Goal: Information Seeking & Learning: Find specific fact

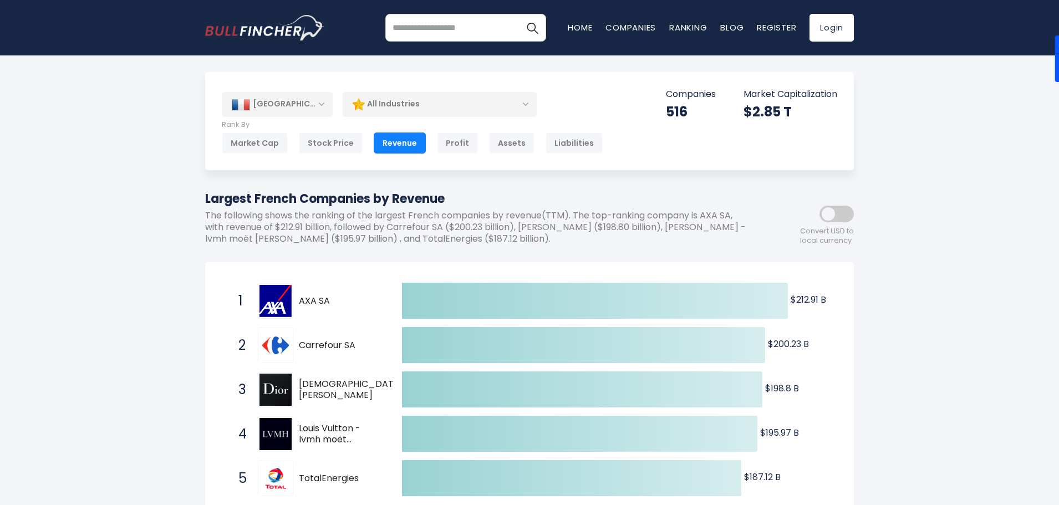
click at [316, 102] on div "[GEOGRAPHIC_DATA]" at bounding box center [277, 104] width 111 height 24
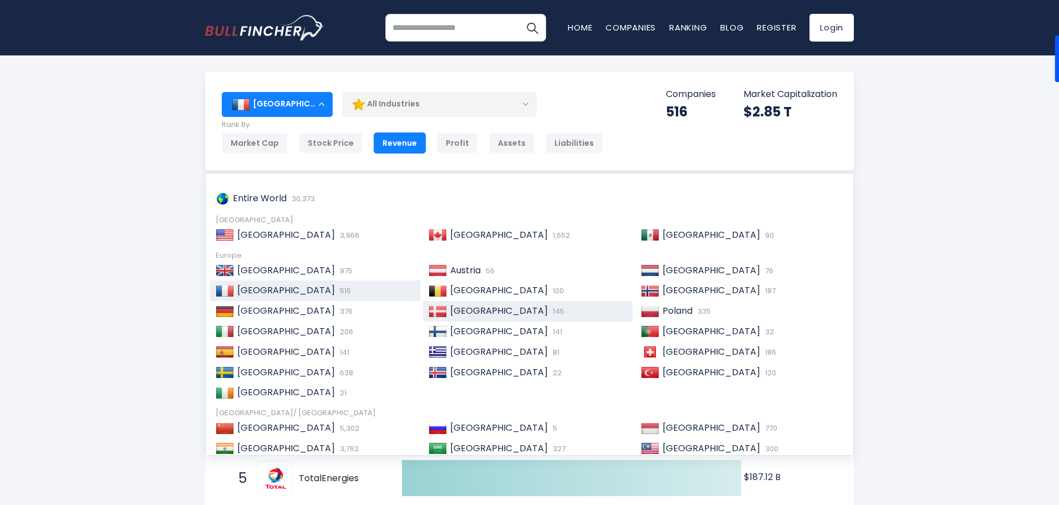
click at [550, 309] on span "145" at bounding box center [557, 311] width 14 height 11
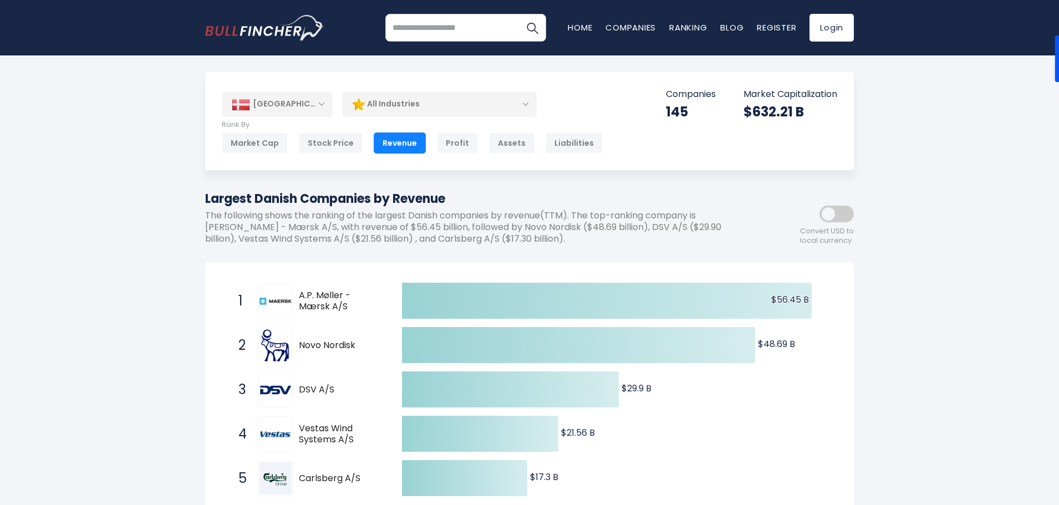
click at [318, 105] on div "[GEOGRAPHIC_DATA]" at bounding box center [277, 104] width 111 height 24
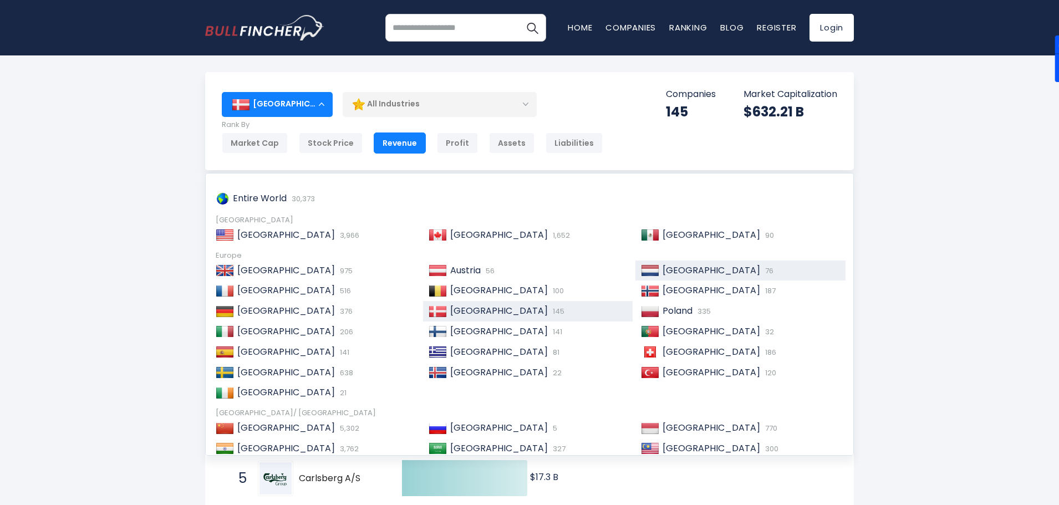
click at [681, 269] on span "[GEOGRAPHIC_DATA]" at bounding box center [711, 270] width 98 height 13
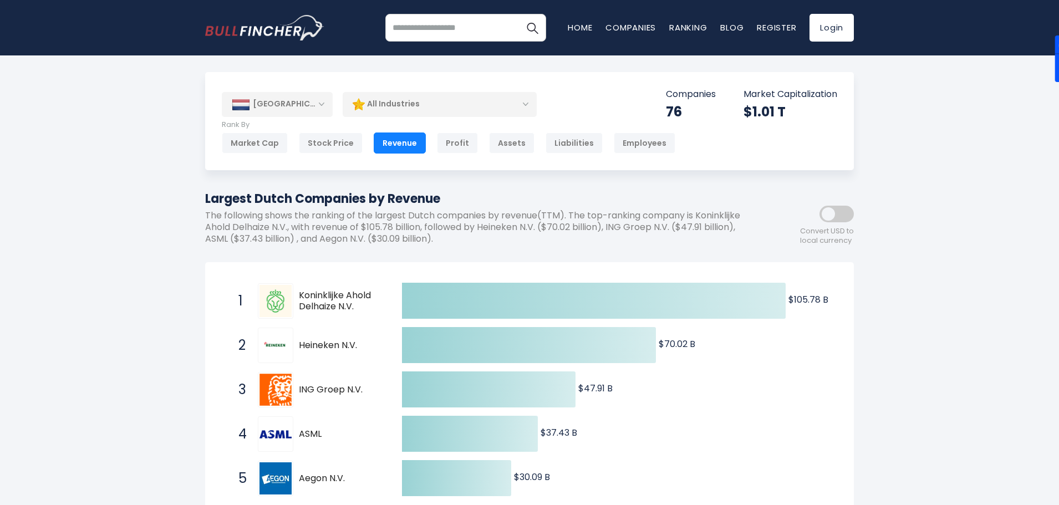
click at [505, 109] on div "All Industries" at bounding box center [440, 103] width 194 height 25
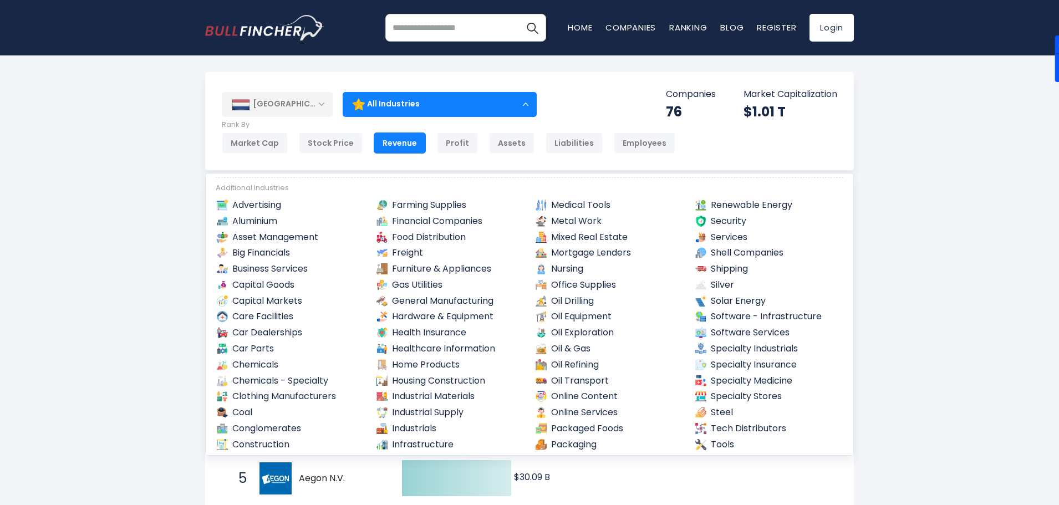
scroll to position [289, 0]
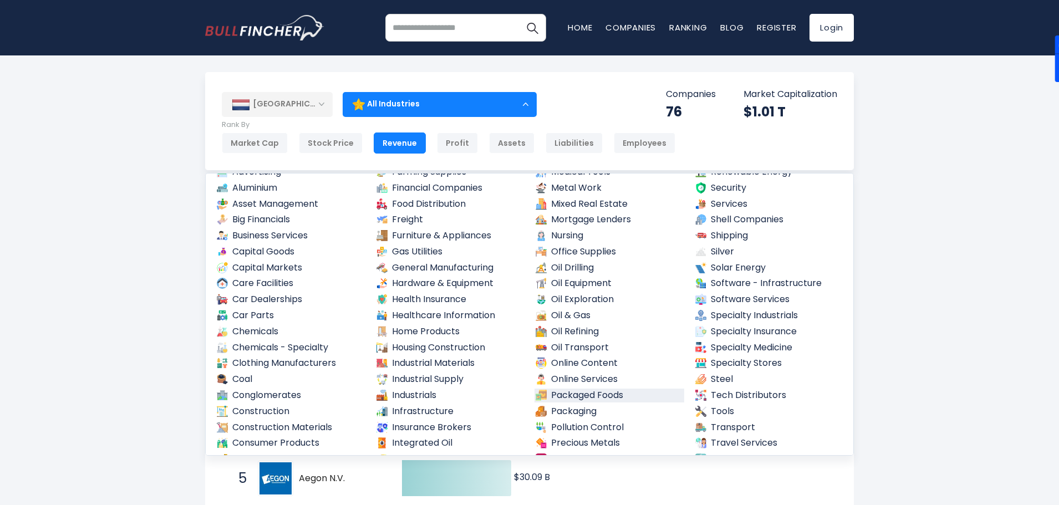
click at [620, 394] on link "Packaged Foods" at bounding box center [609, 396] width 150 height 14
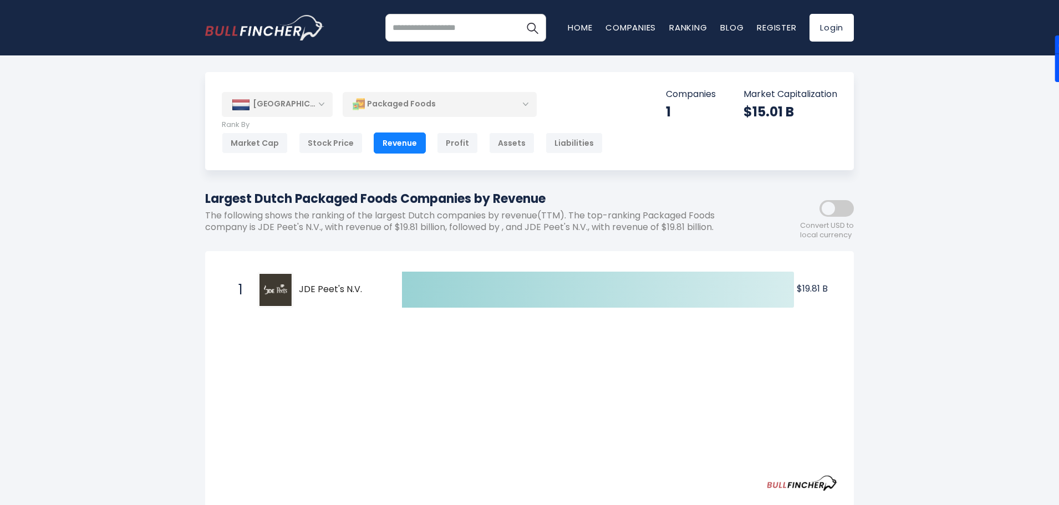
drag, startPoint x: 364, startPoint y: 287, endPoint x: 292, endPoint y: 282, distance: 71.6
click at [292, 282] on div "1 JDE Peet's N.V. JDEP.AS" at bounding box center [308, 289] width 150 height 35
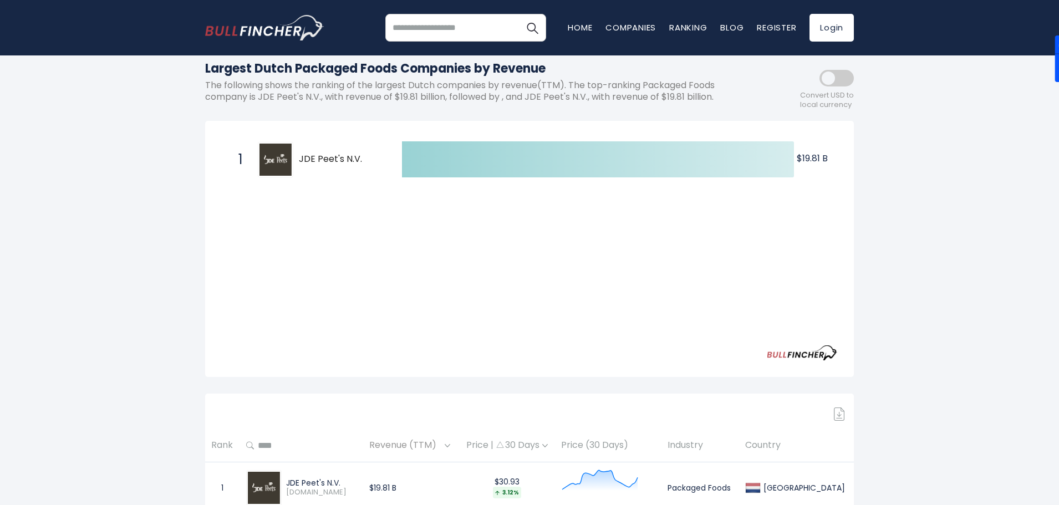
scroll to position [111, 0]
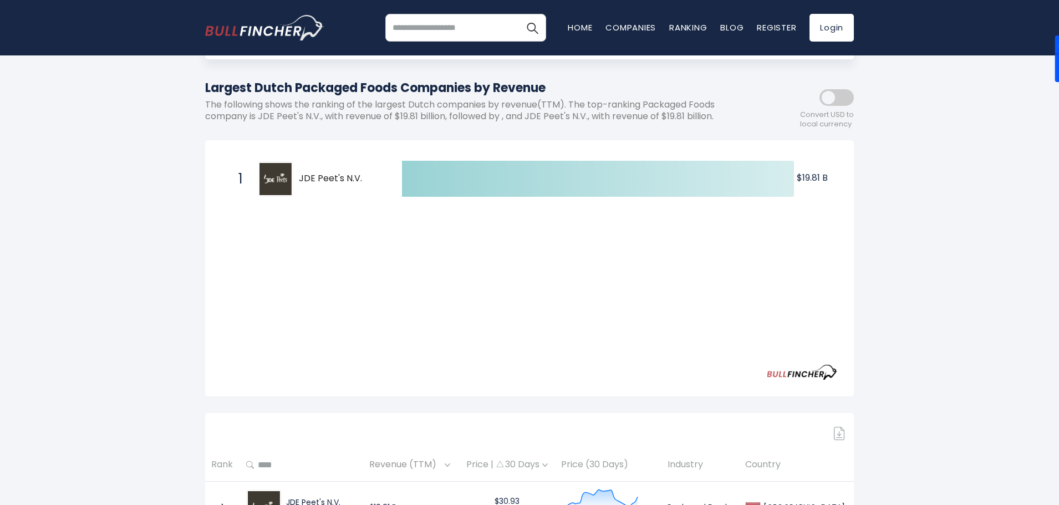
drag, startPoint x: 364, startPoint y: 180, endPoint x: 300, endPoint y: 178, distance: 63.8
click at [304, 178] on span "JDE Peet's N.V." at bounding box center [341, 179] width 84 height 12
drag, startPoint x: 302, startPoint y: 177, endPoint x: 377, endPoint y: 177, distance: 75.4
click at [377, 177] on span "JDE Peet's N.V." at bounding box center [341, 179] width 84 height 12
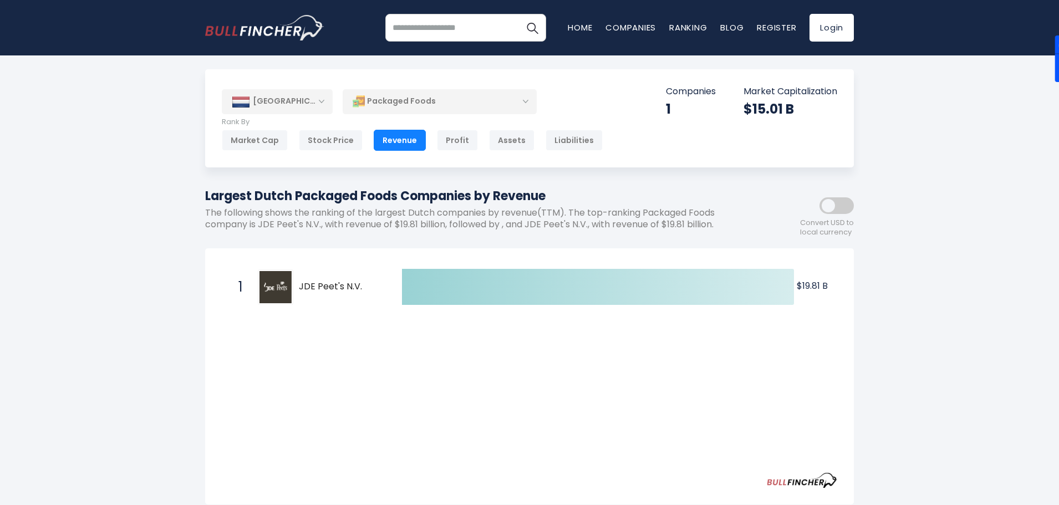
scroll to position [0, 0]
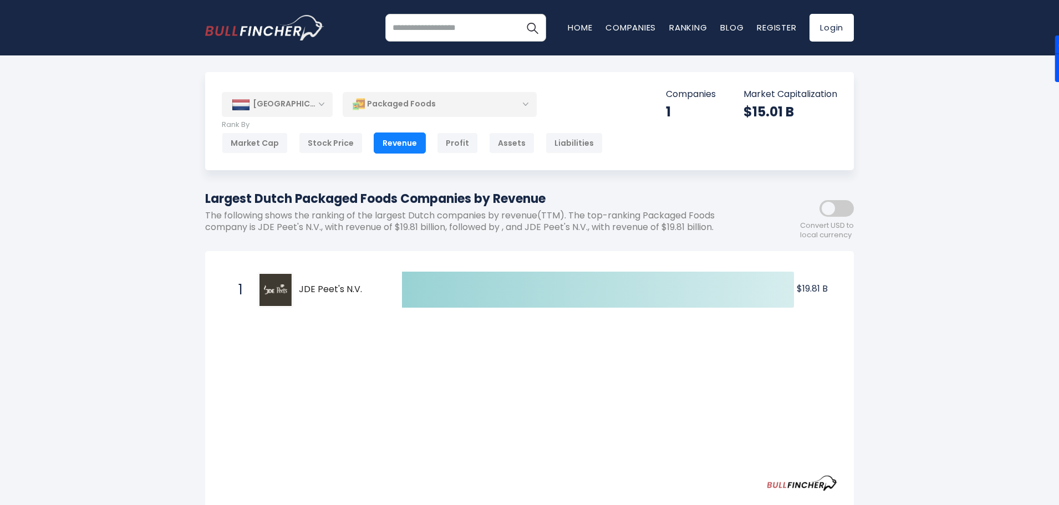
click at [386, 101] on div "Packaged Foods" at bounding box center [440, 103] width 194 height 25
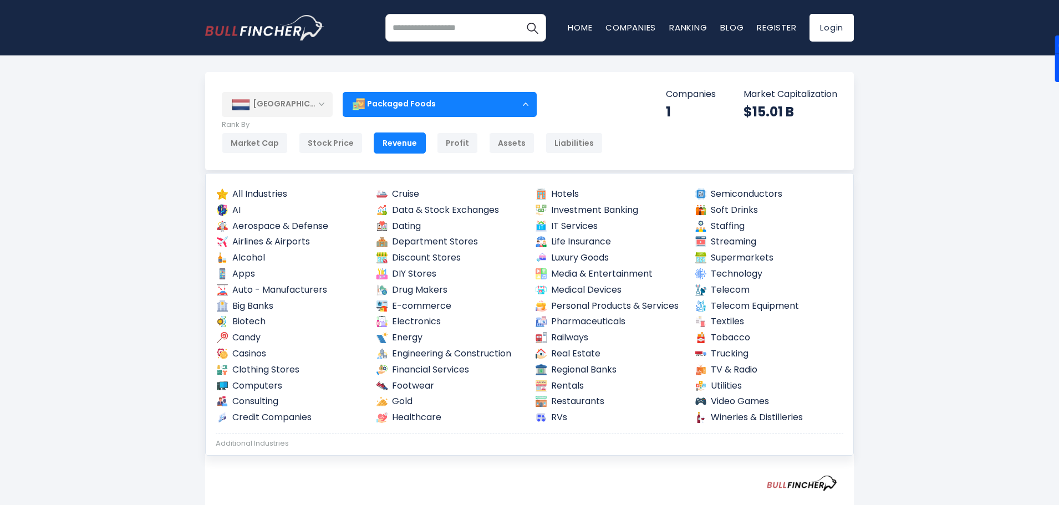
click at [323, 99] on div "[GEOGRAPHIC_DATA]" at bounding box center [277, 104] width 111 height 24
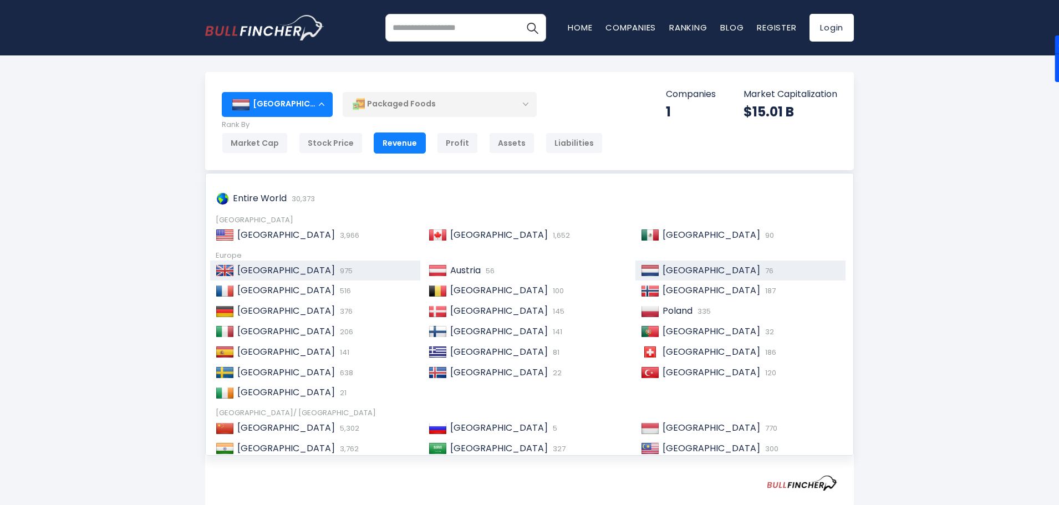
click at [272, 274] on span "[GEOGRAPHIC_DATA]" at bounding box center [286, 270] width 98 height 13
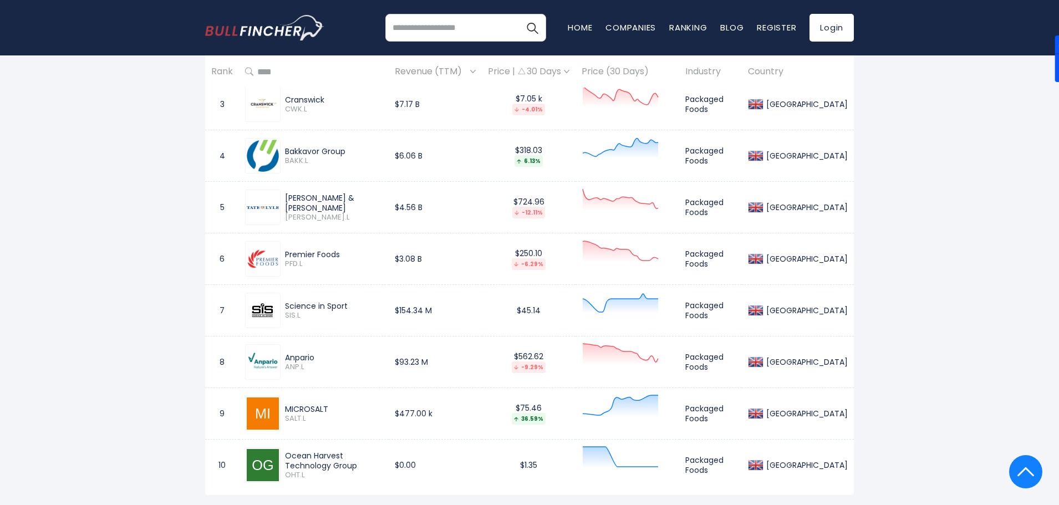
scroll to position [665, 0]
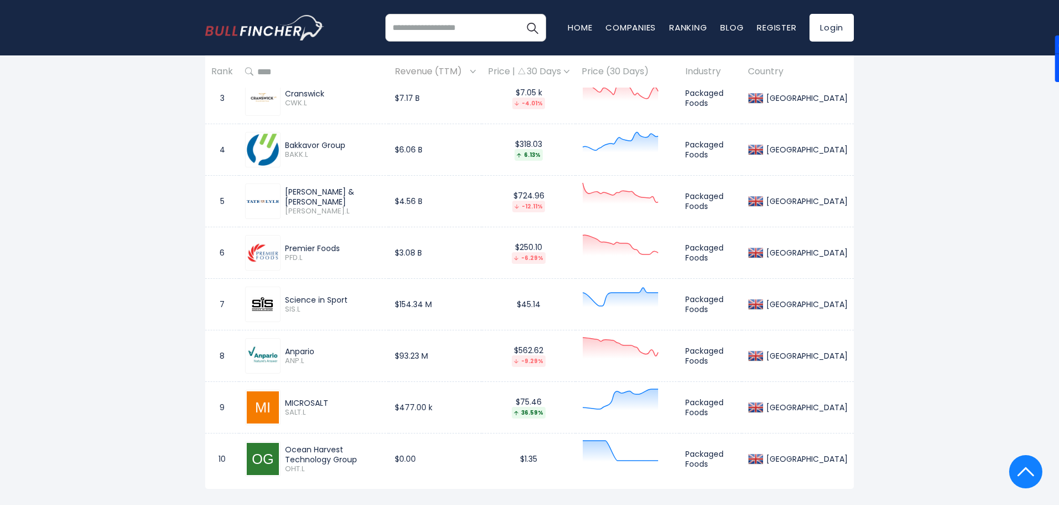
drag, startPoint x: 354, startPoint y: 302, endPoint x: 334, endPoint y: 298, distance: 20.3
click at [287, 300] on div "Science in Sport" at bounding box center [334, 300] width 98 height 10
copy div "Science in Sport"
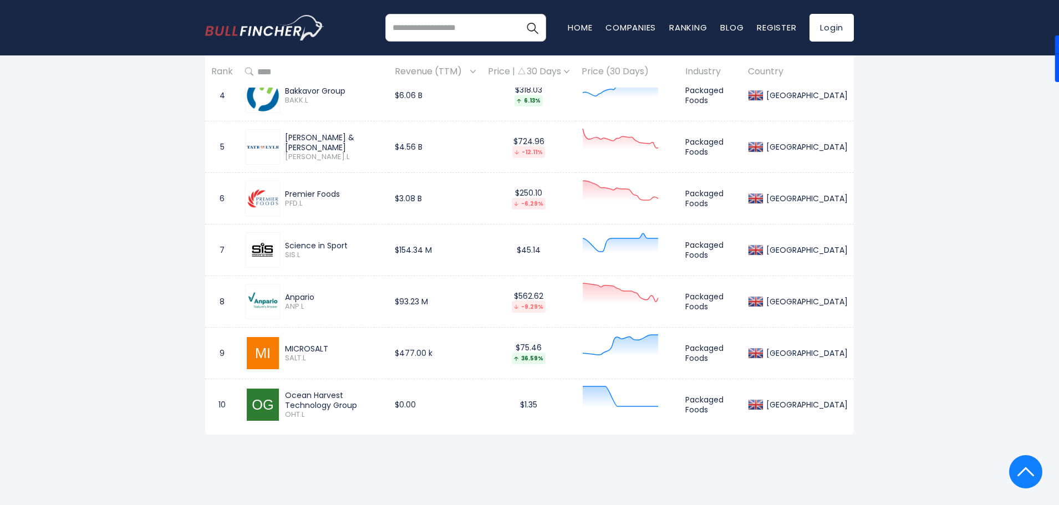
scroll to position [831, 0]
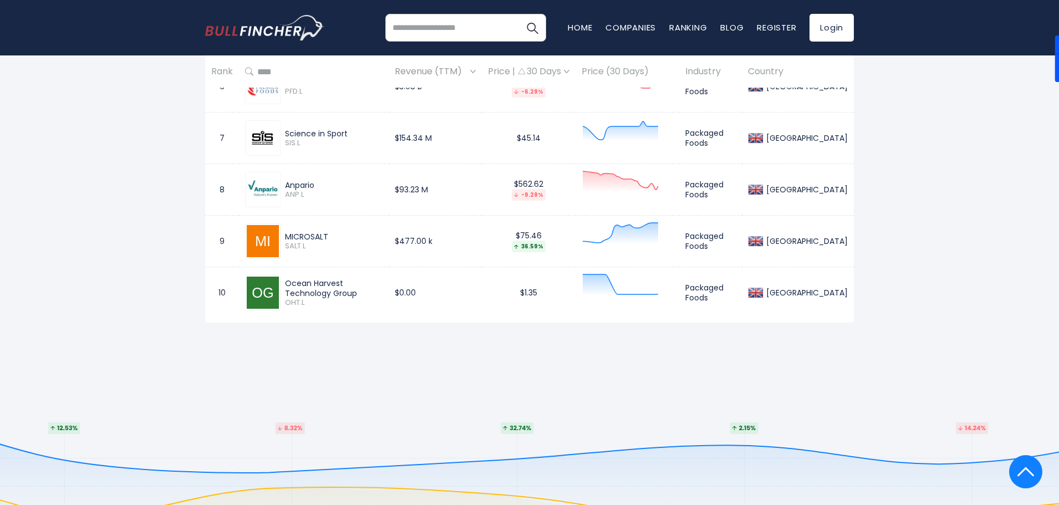
drag, startPoint x: 316, startPoint y: 293, endPoint x: 318, endPoint y: 284, distance: 8.4
click at [285, 283] on div "Ocean Harvest Technology Group" at bounding box center [334, 288] width 98 height 20
copy div "Ocean Harvest Technology Group"
drag, startPoint x: 335, startPoint y: 241, endPoint x: 287, endPoint y: 236, distance: 48.4
click at [286, 236] on div "MICROSALT" at bounding box center [334, 237] width 98 height 10
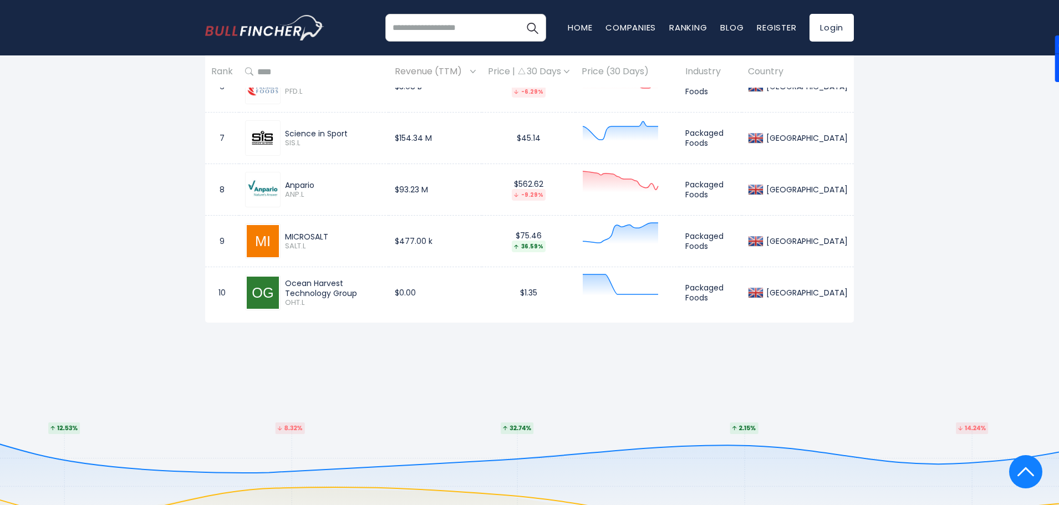
copy div "MICROSALT"
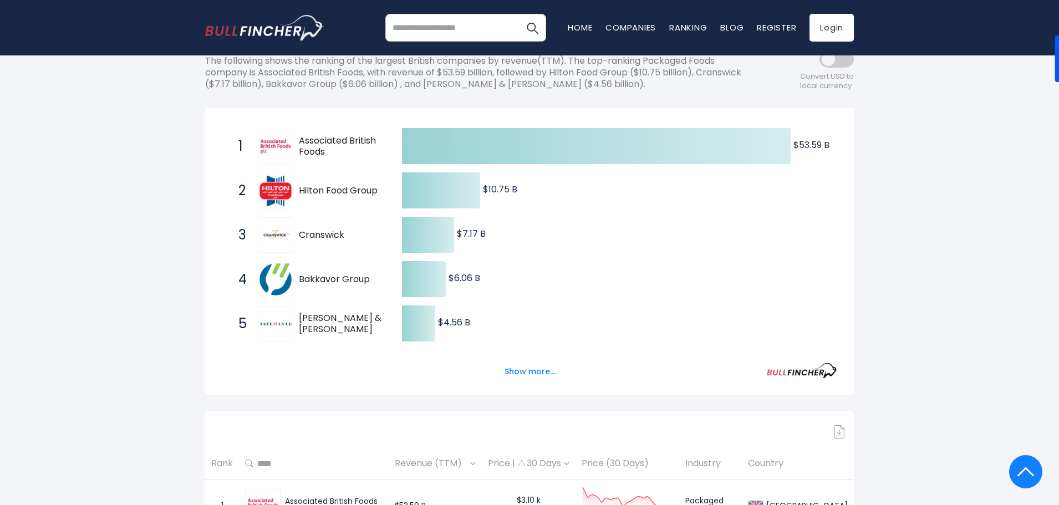
scroll to position [0, 0]
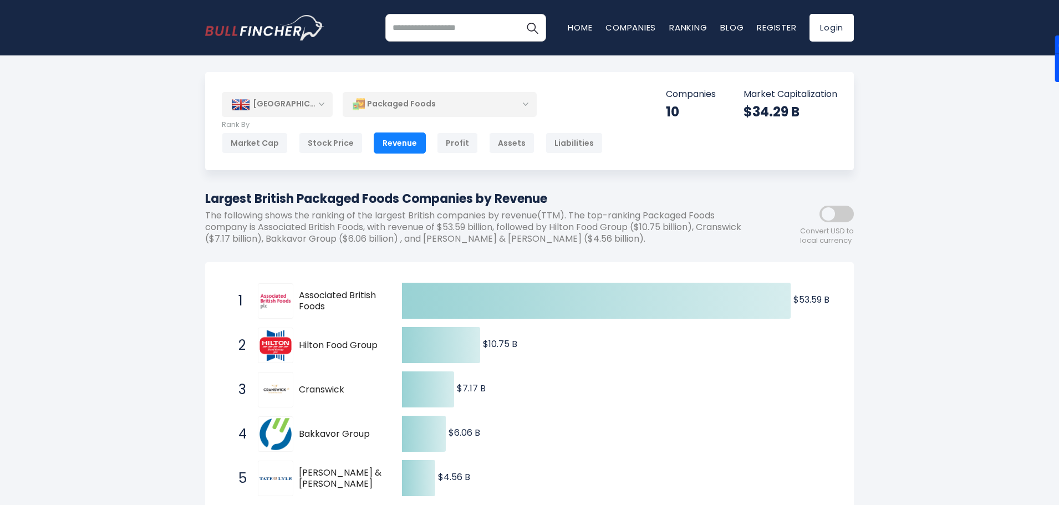
click at [310, 108] on div "[GEOGRAPHIC_DATA]" at bounding box center [277, 104] width 111 height 24
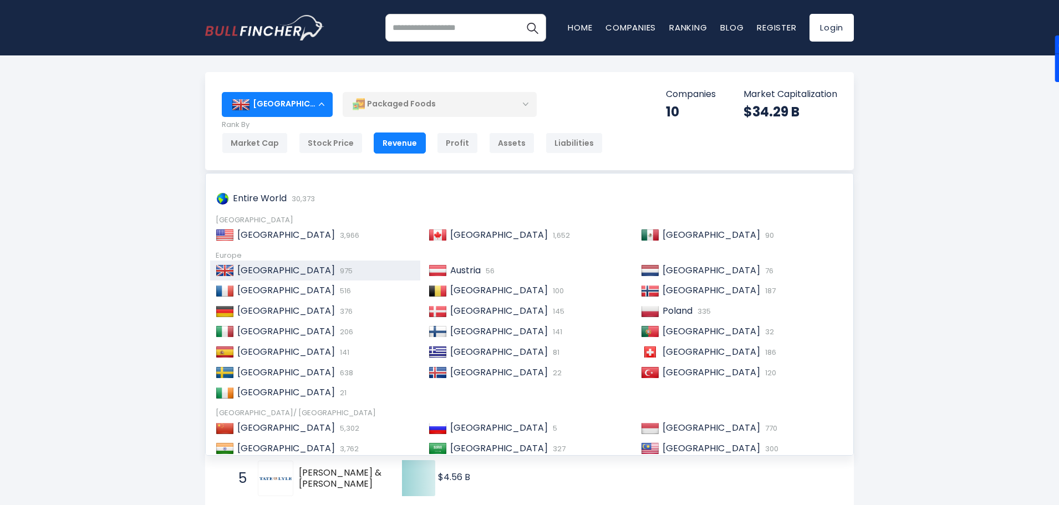
click at [411, 110] on div "Packaged Foods" at bounding box center [440, 103] width 194 height 25
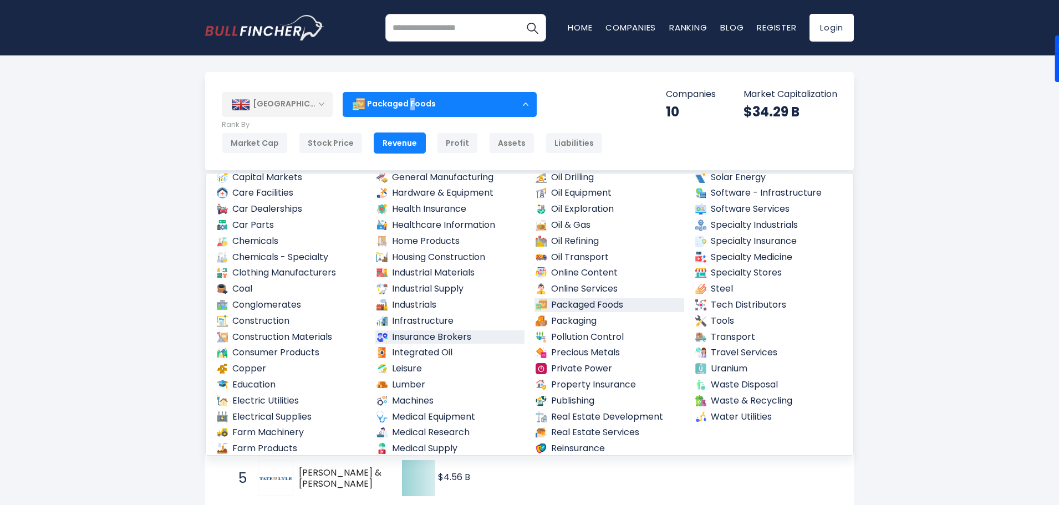
scroll to position [394, 0]
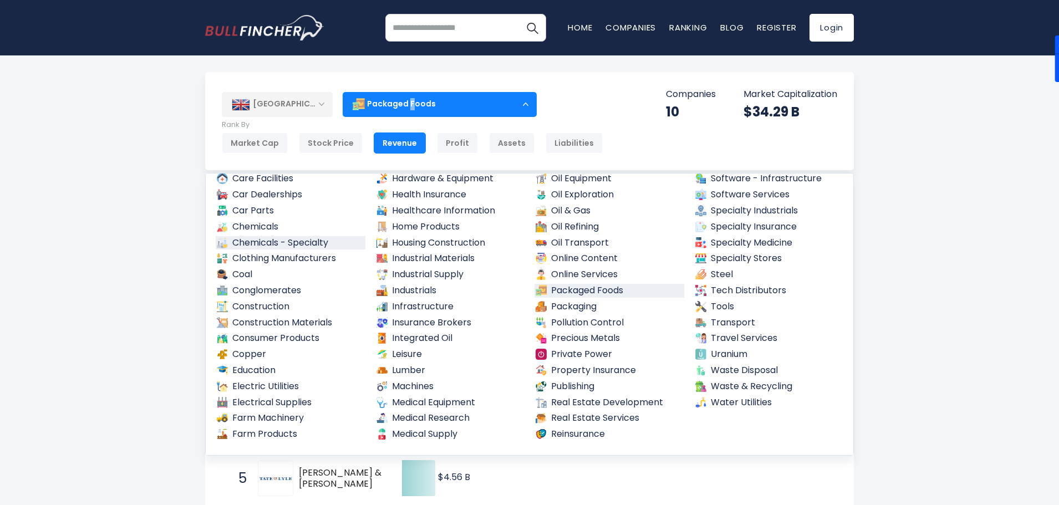
click at [262, 245] on link "Chemicals - Specialty" at bounding box center [291, 243] width 150 height 14
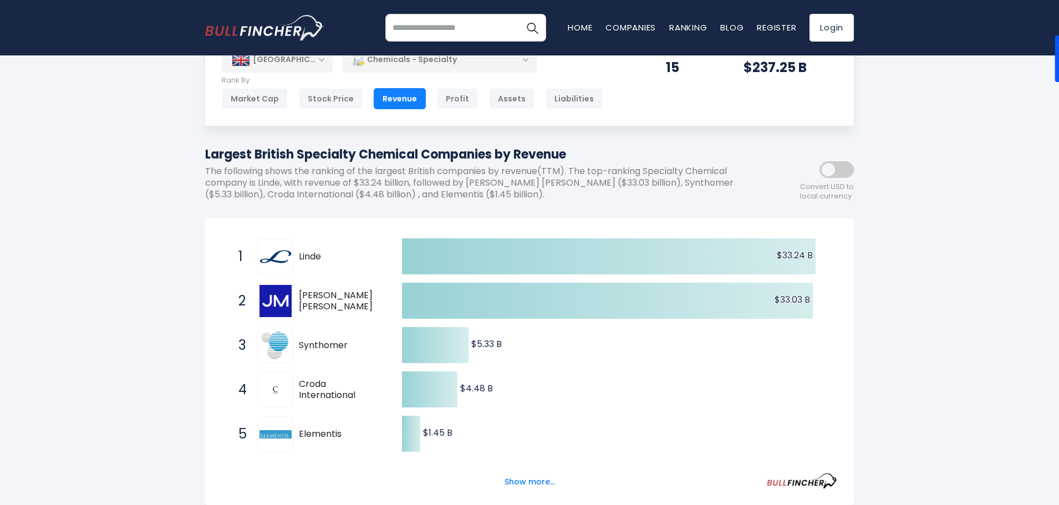
scroll to position [111, 0]
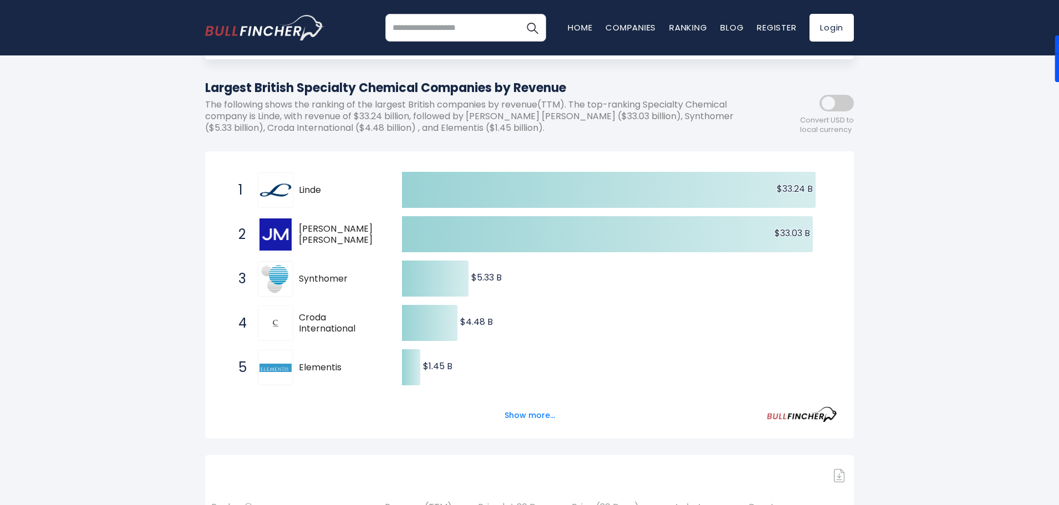
drag, startPoint x: 331, startPoint y: 193, endPoint x: 302, endPoint y: 192, distance: 29.4
click at [296, 189] on div "1 [PERSON_NAME]" at bounding box center [308, 189] width 150 height 35
click at [312, 190] on span "Linde" at bounding box center [341, 191] width 84 height 12
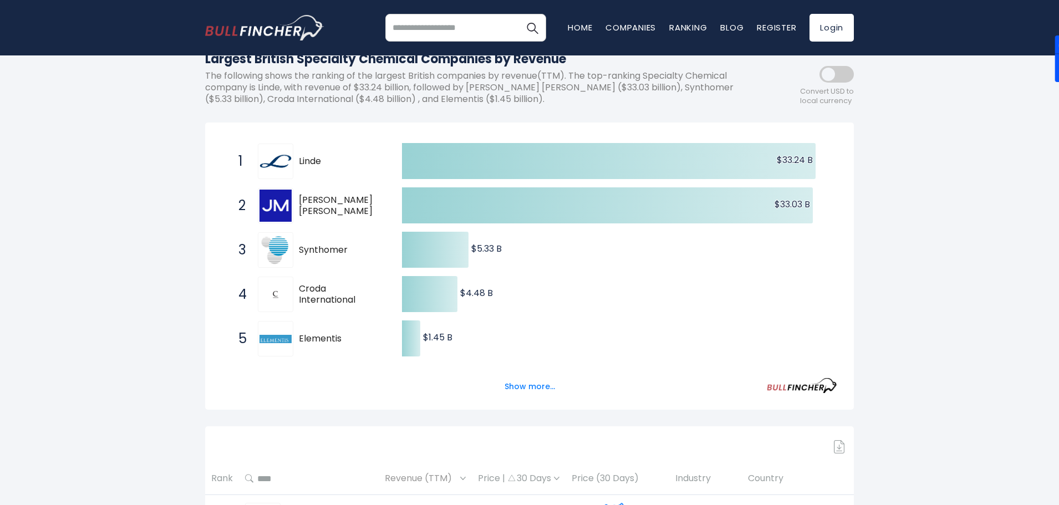
scroll to position [166, 0]
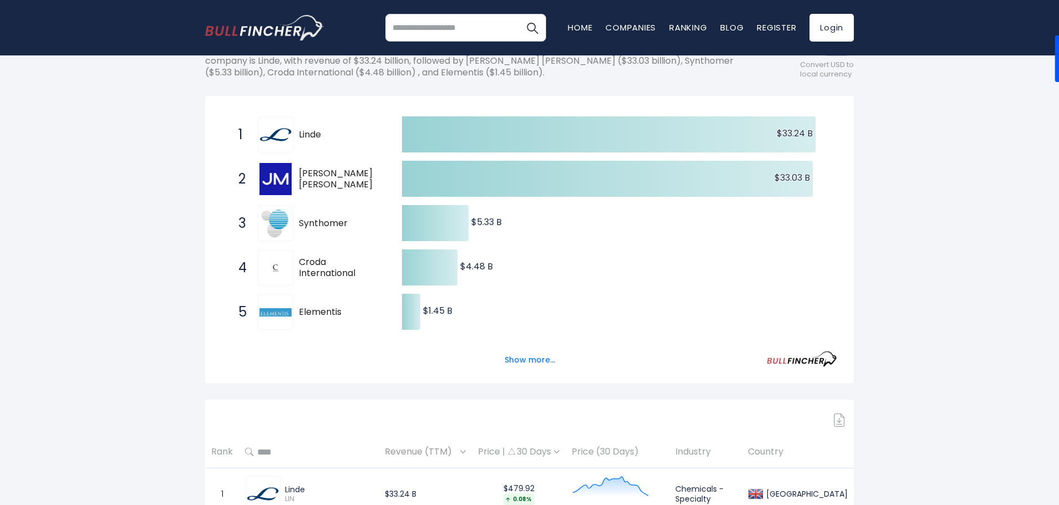
drag, startPoint x: 351, startPoint y: 226, endPoint x: 309, endPoint y: 221, distance: 42.4
click at [309, 221] on span "Synthomer" at bounding box center [341, 224] width 84 height 12
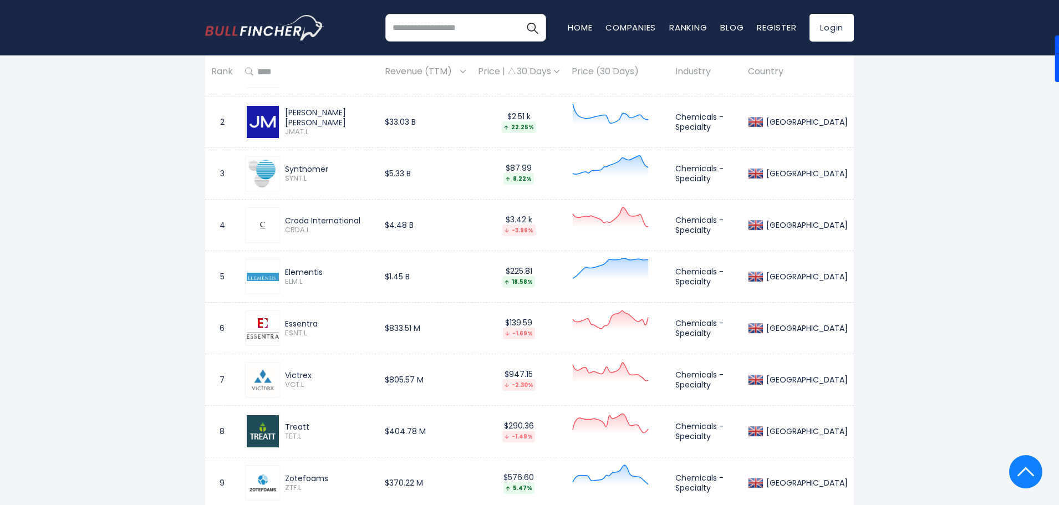
scroll to position [610, 0]
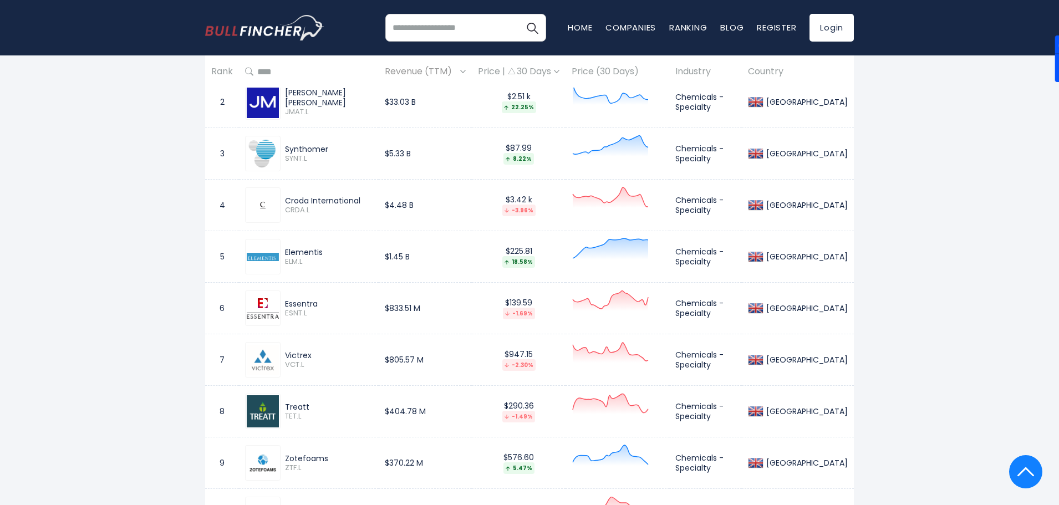
drag, startPoint x: 324, startPoint y: 307, endPoint x: 285, endPoint y: 302, distance: 39.1
click at [285, 302] on div "Essentra" at bounding box center [329, 304] width 88 height 10
copy div "Essentra"
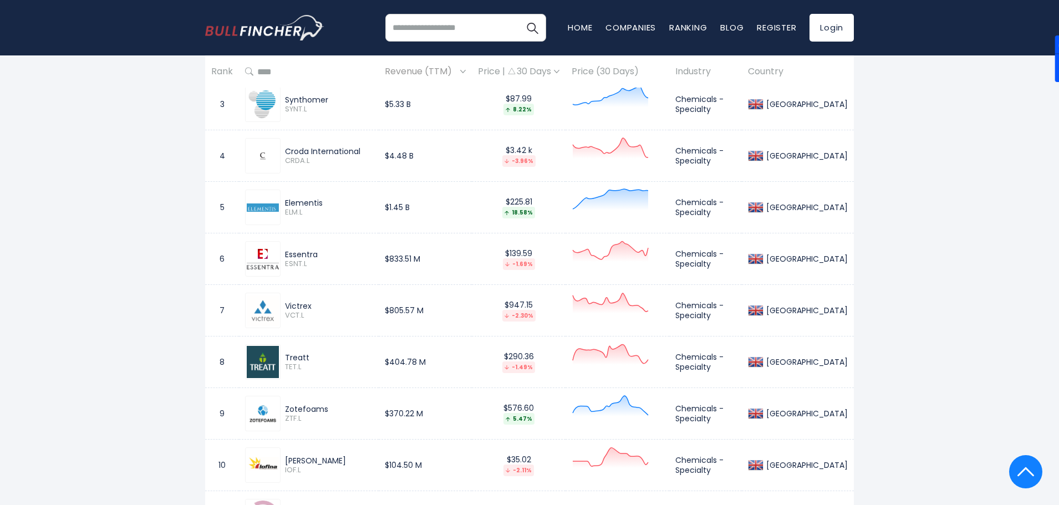
scroll to position [721, 0]
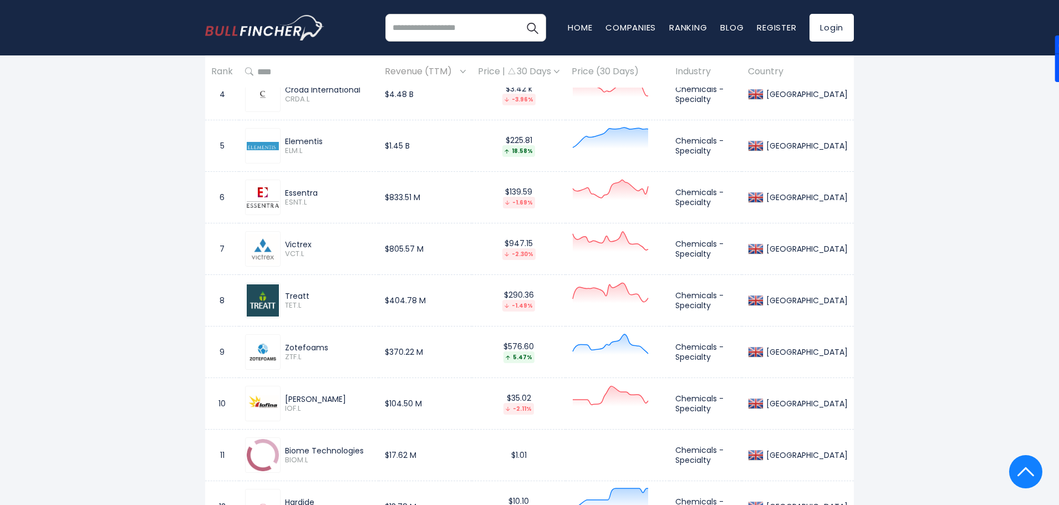
click at [323, 295] on div "Treatt" at bounding box center [329, 296] width 88 height 10
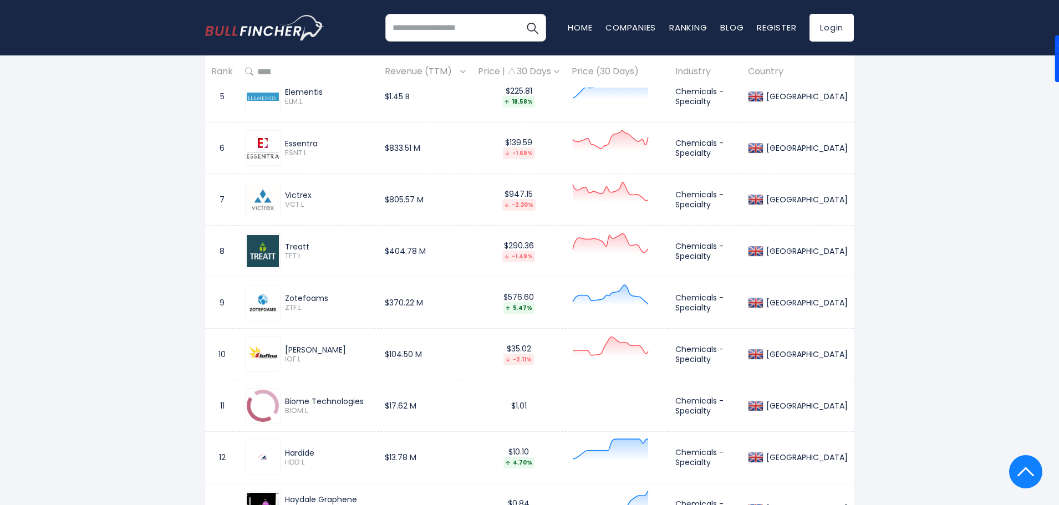
scroll to position [831, 0]
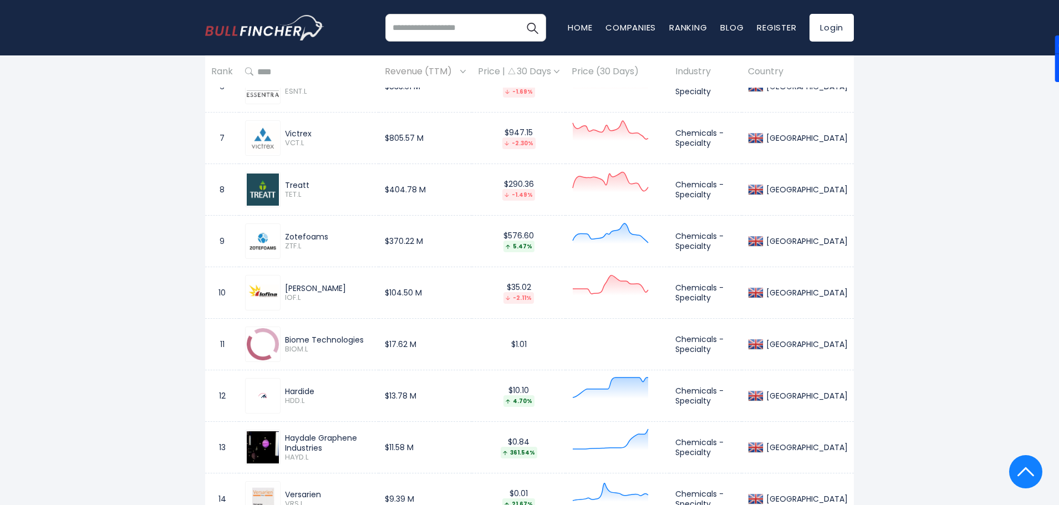
drag, startPoint x: 372, startPoint y: 335, endPoint x: 282, endPoint y: 331, distance: 89.9
click at [282, 331] on div "Biome Technologies BIOM.L" at bounding box center [308, 343] width 127 height 35
copy div "Biome Technologies"
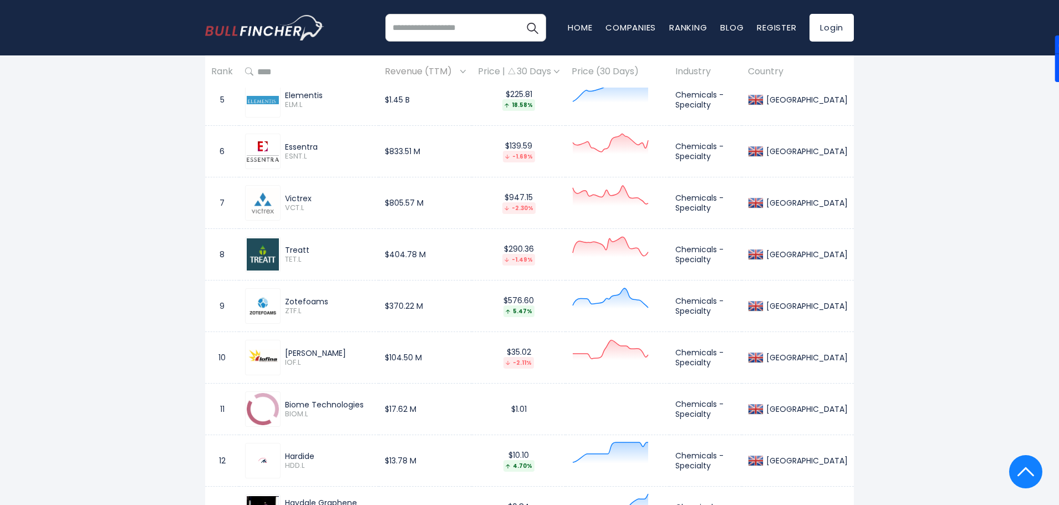
scroll to position [721, 0]
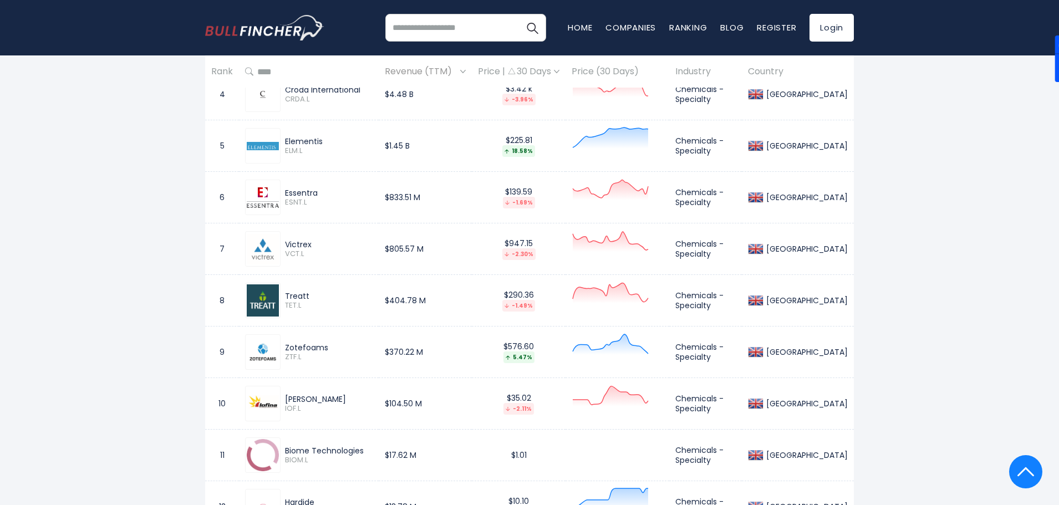
drag, startPoint x: 316, startPoint y: 297, endPoint x: 285, endPoint y: 294, distance: 31.2
click at [285, 294] on div "Treatt" at bounding box center [329, 296] width 88 height 10
copy div "Treatt"
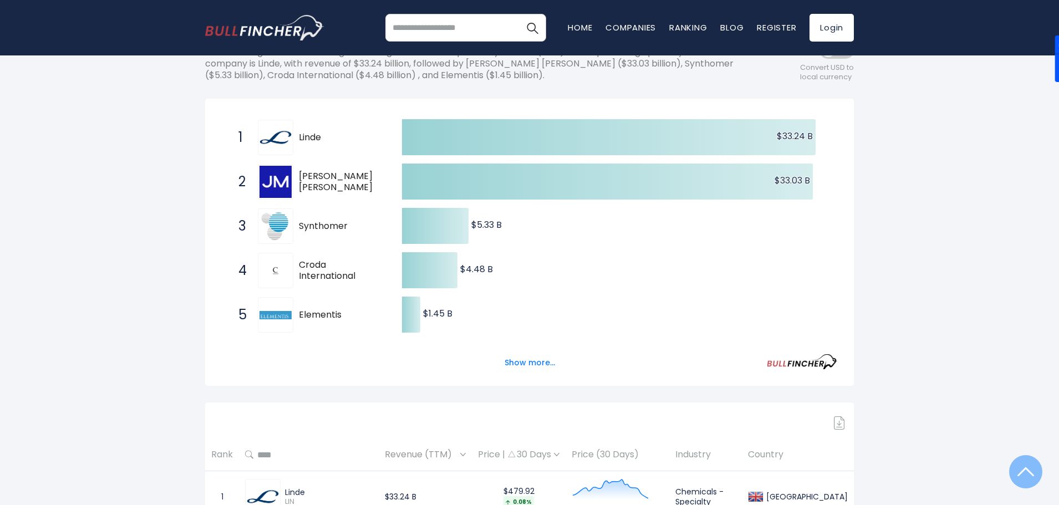
scroll to position [0, 0]
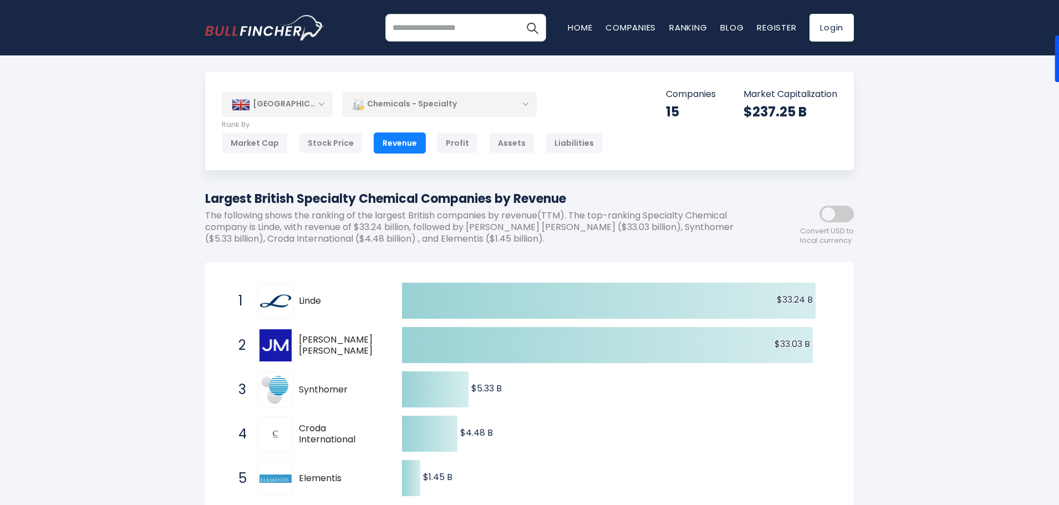
click at [391, 104] on div "Chemicals - Specialty" at bounding box center [440, 103] width 194 height 25
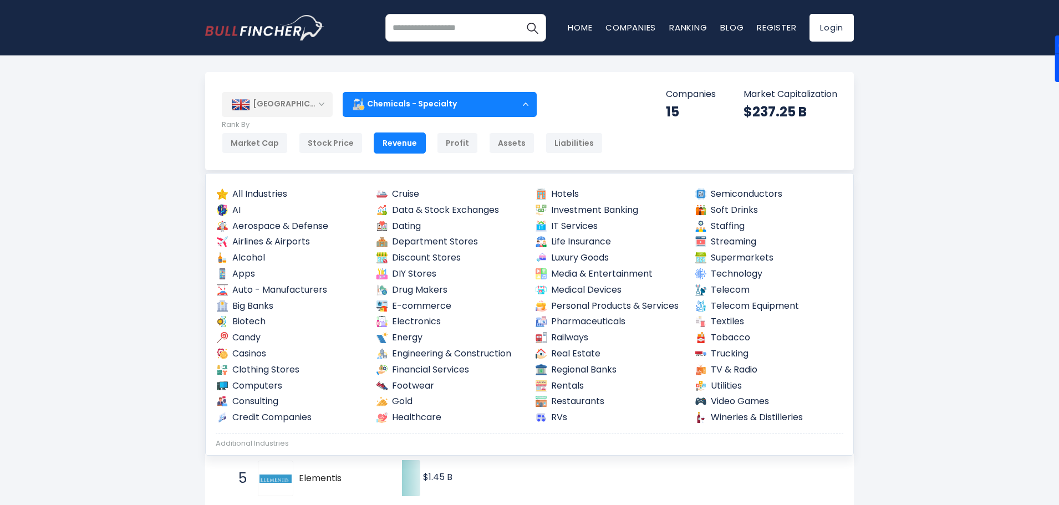
click at [304, 102] on div "[GEOGRAPHIC_DATA]" at bounding box center [277, 104] width 111 height 24
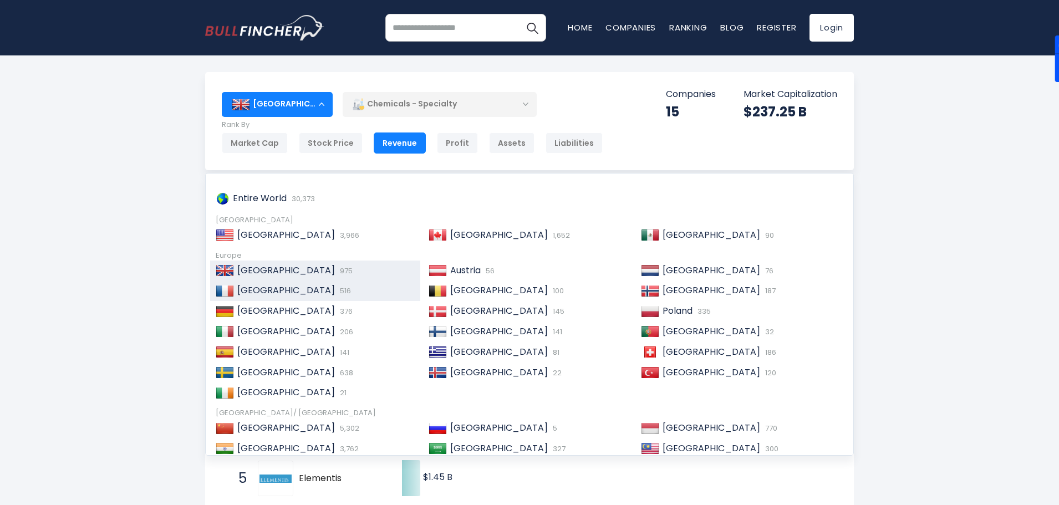
click at [262, 292] on span "[GEOGRAPHIC_DATA]" at bounding box center [286, 290] width 98 height 13
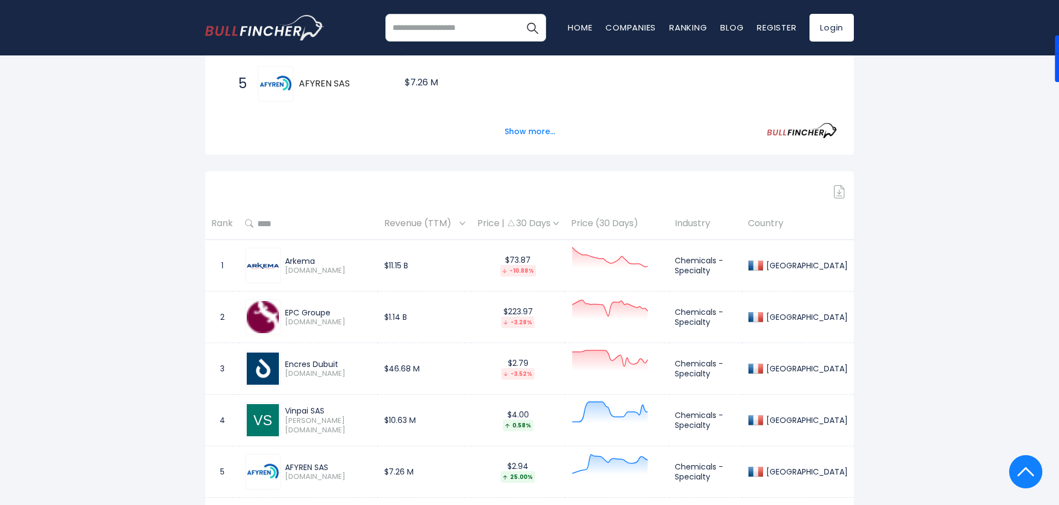
scroll to position [388, 0]
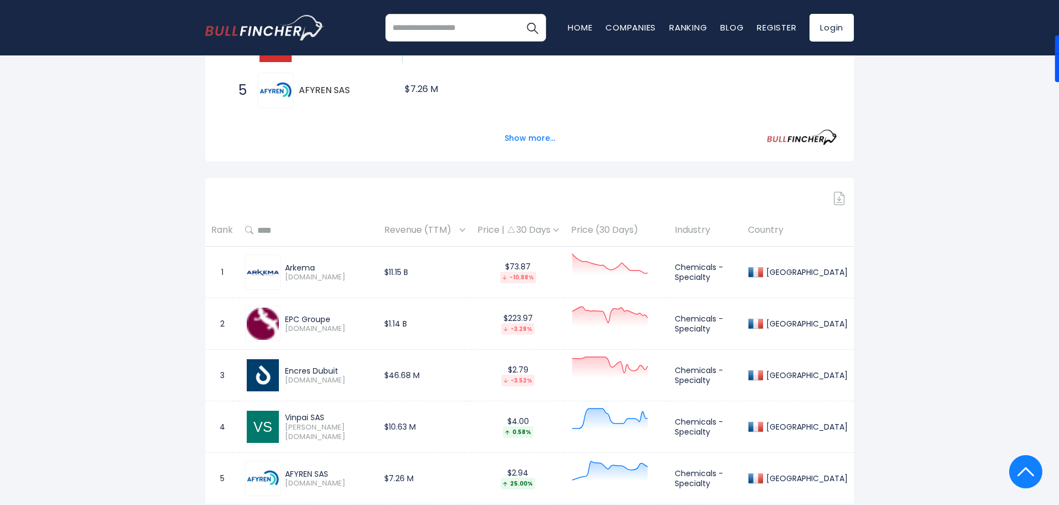
drag, startPoint x: 337, startPoint y: 319, endPoint x: 279, endPoint y: 320, distance: 58.2
click at [279, 320] on div "EPC Groupe [DOMAIN_NAME]" at bounding box center [308, 323] width 127 height 35
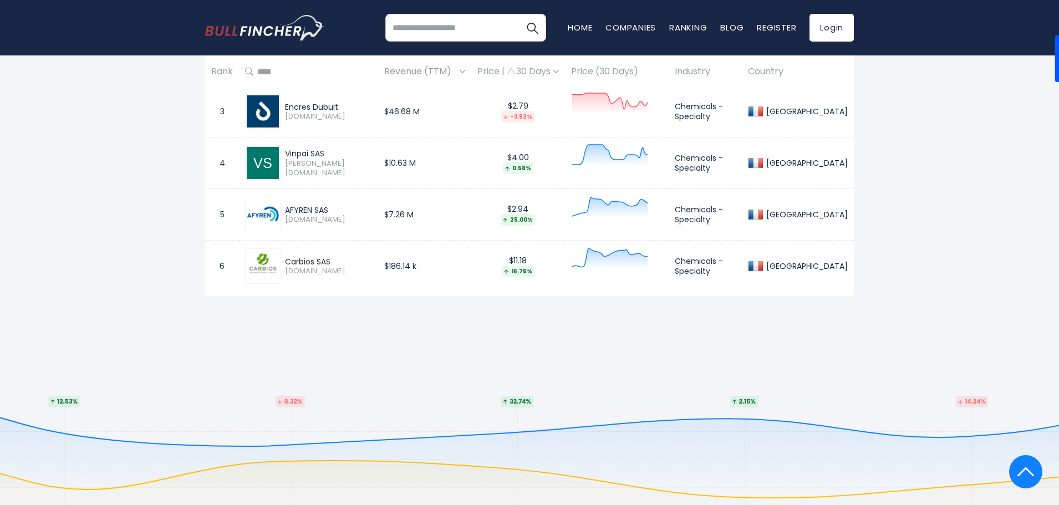
scroll to position [665, 0]
